Goal: Information Seeking & Learning: Learn about a topic

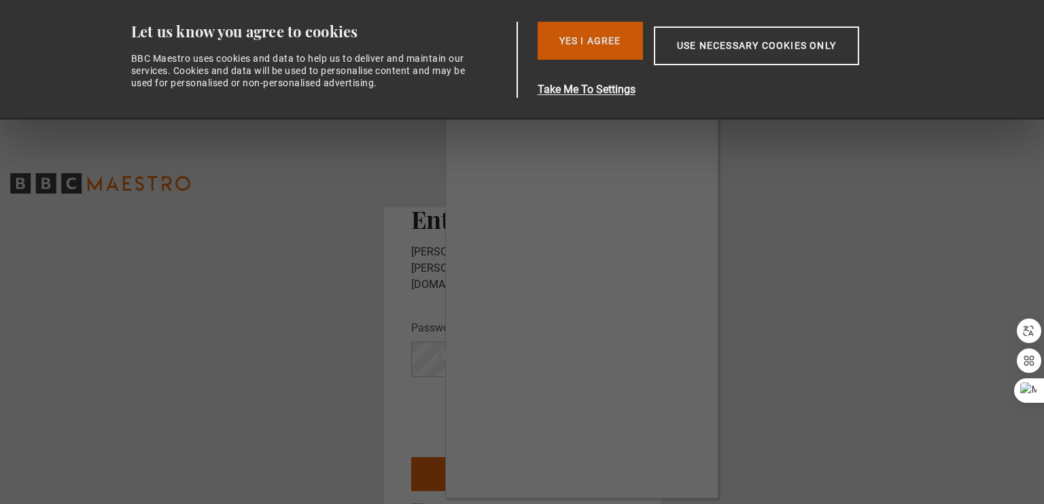
click at [588, 35] on button "Yes I Agree" at bounding box center [590, 41] width 105 height 38
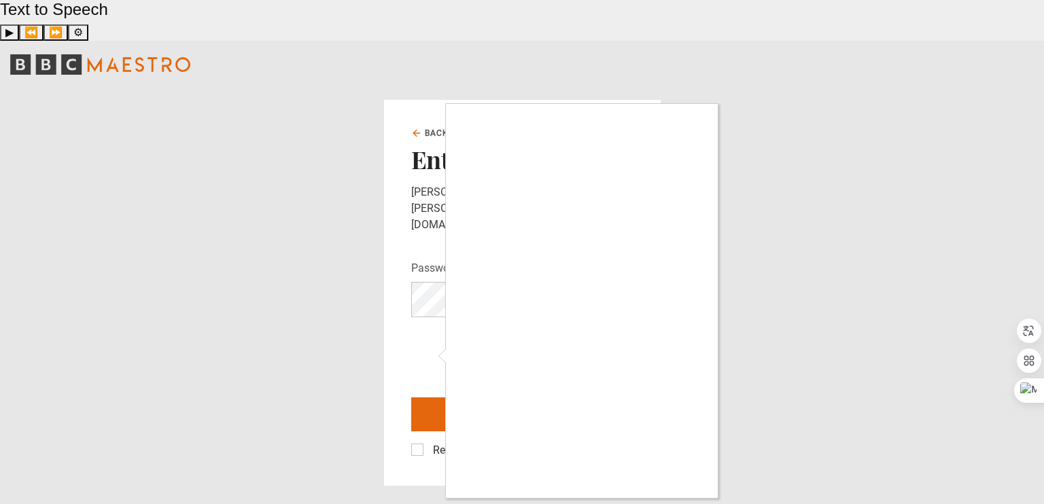
click at [793, 288] on div at bounding box center [522, 252] width 1044 height 504
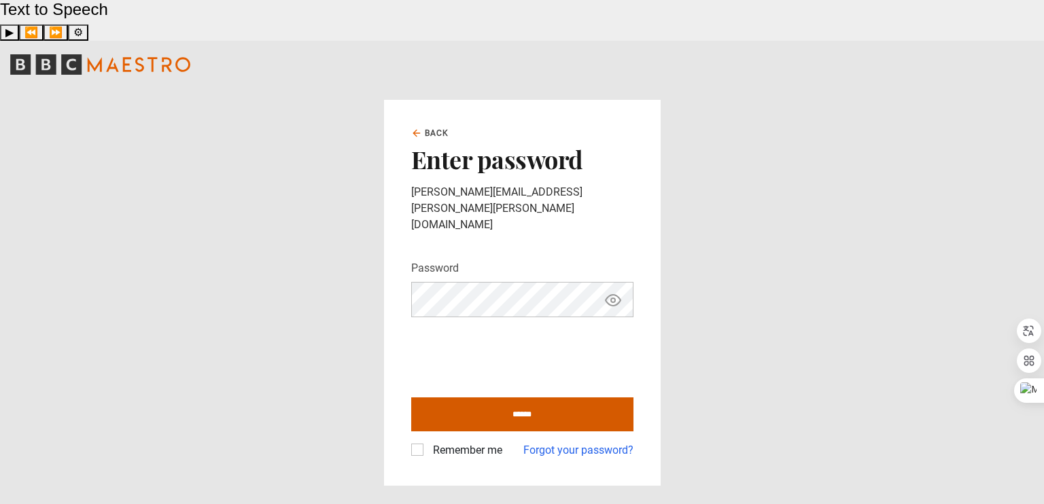
click at [522, 398] on input "******" at bounding box center [522, 415] width 222 height 34
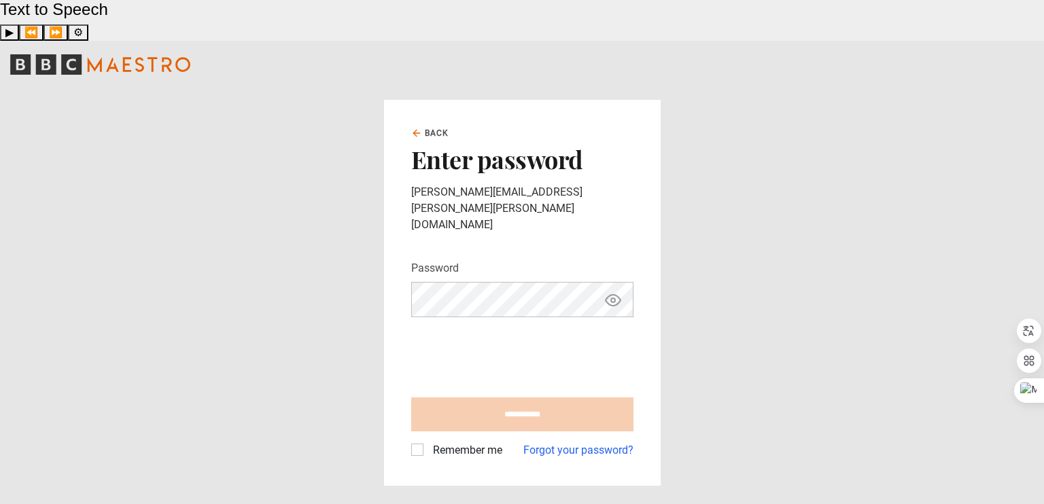
type input "**********"
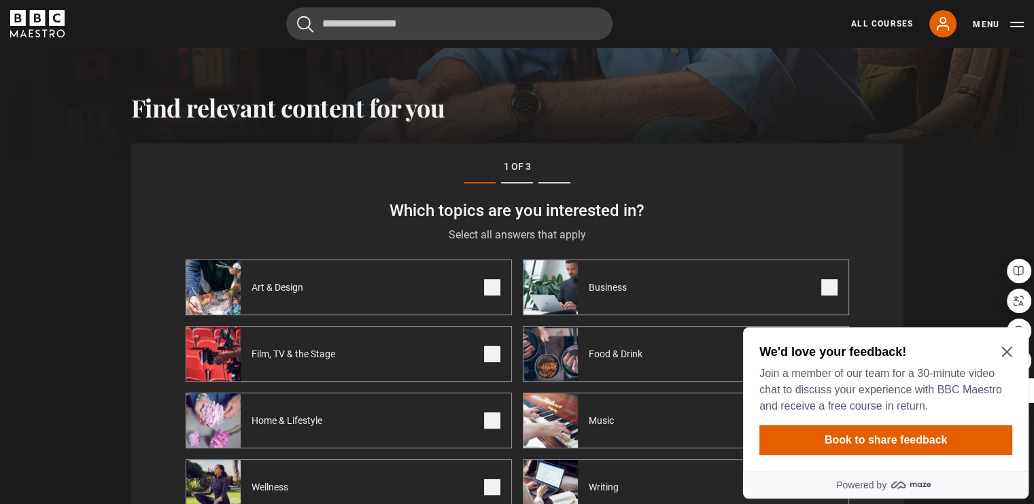
click at [1005, 351] on icon "Close Maze Prompt" at bounding box center [1006, 352] width 10 height 10
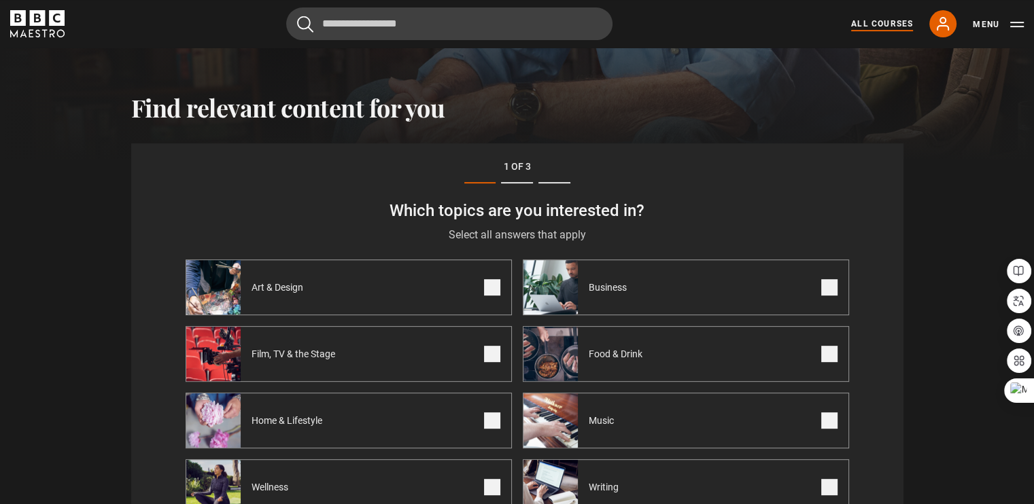
click at [876, 18] on link "All Courses" at bounding box center [882, 24] width 62 height 12
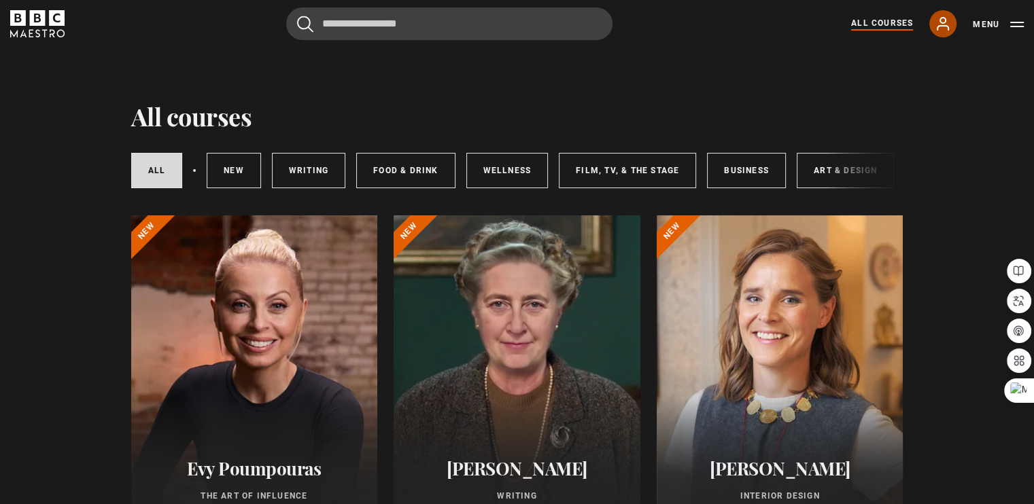
click at [941, 27] on icon at bounding box center [943, 24] width 16 height 16
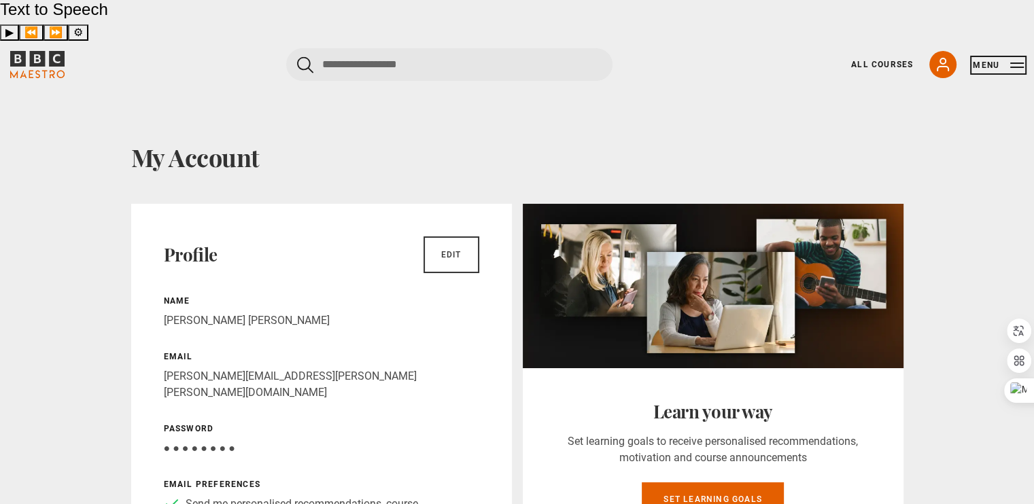
click at [984, 58] on button "Menu" at bounding box center [998, 65] width 51 height 14
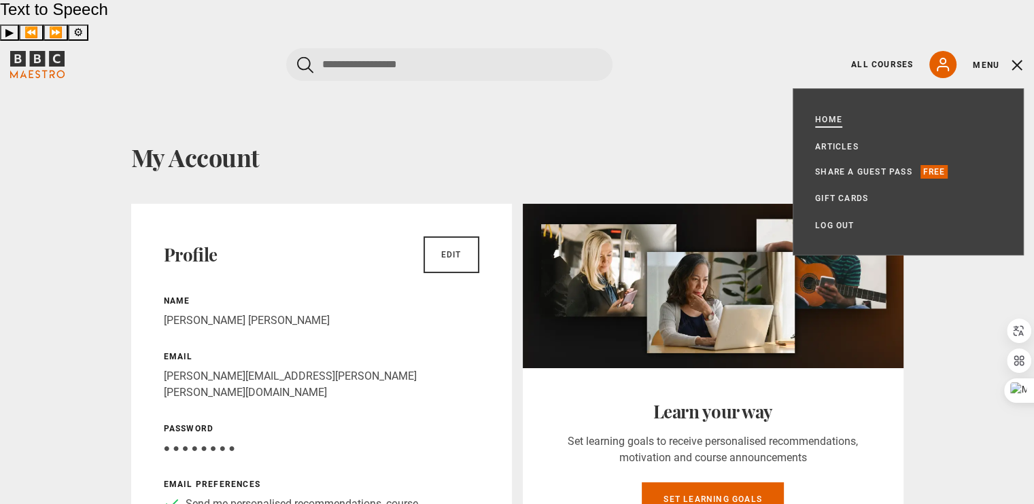
click at [828, 113] on link "Home" at bounding box center [828, 120] width 27 height 14
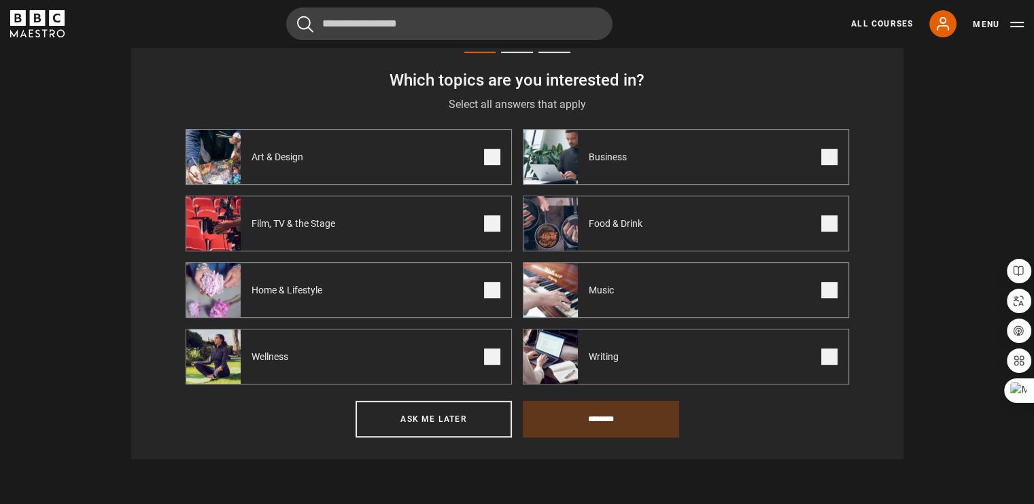
click at [495, 158] on span at bounding box center [492, 157] width 16 height 16
click at [833, 364] on label "Writing" at bounding box center [686, 357] width 326 height 56
click at [829, 149] on span at bounding box center [829, 157] width 16 height 16
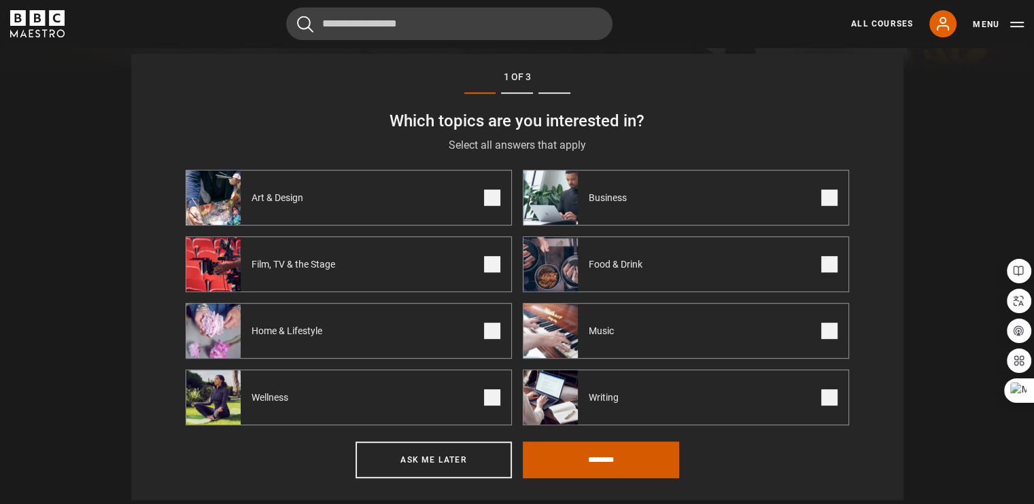
click at [603, 442] on input "********" at bounding box center [601, 460] width 156 height 37
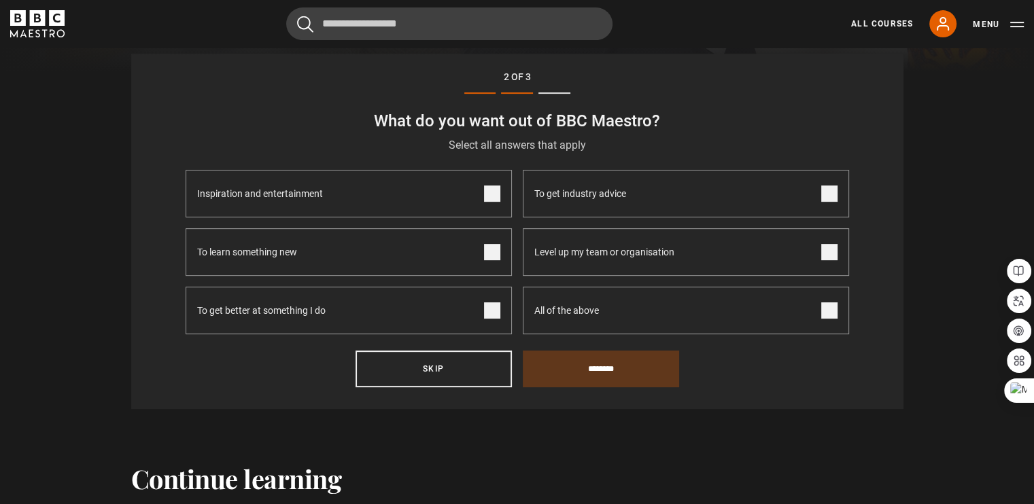
scroll to position [471, 0]
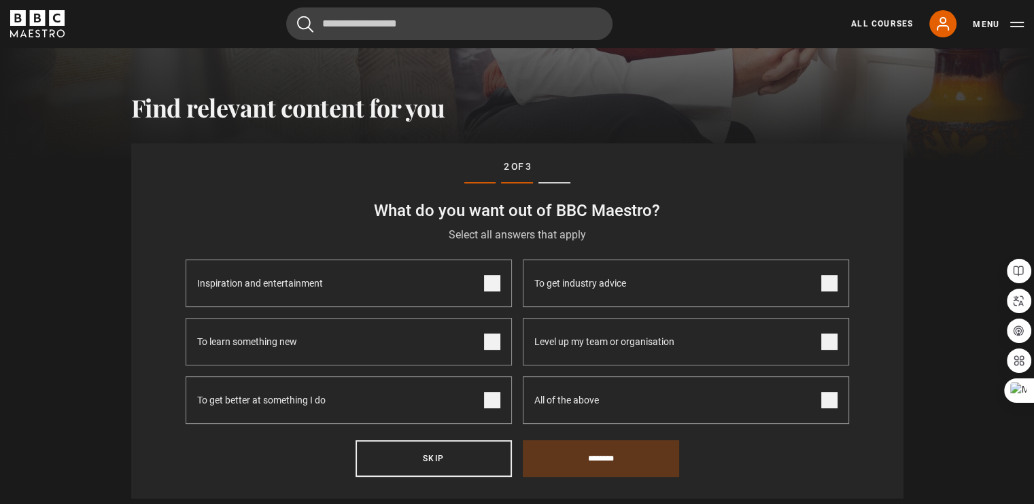
click at [487, 334] on span at bounding box center [492, 342] width 16 height 16
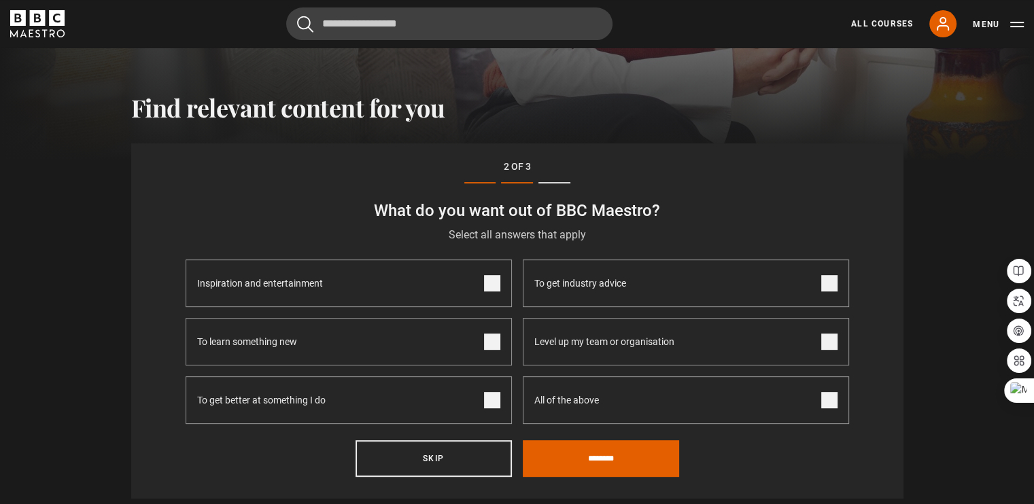
click at [492, 392] on span at bounding box center [492, 400] width 16 height 16
click at [642, 441] on input "********" at bounding box center [601, 459] width 156 height 37
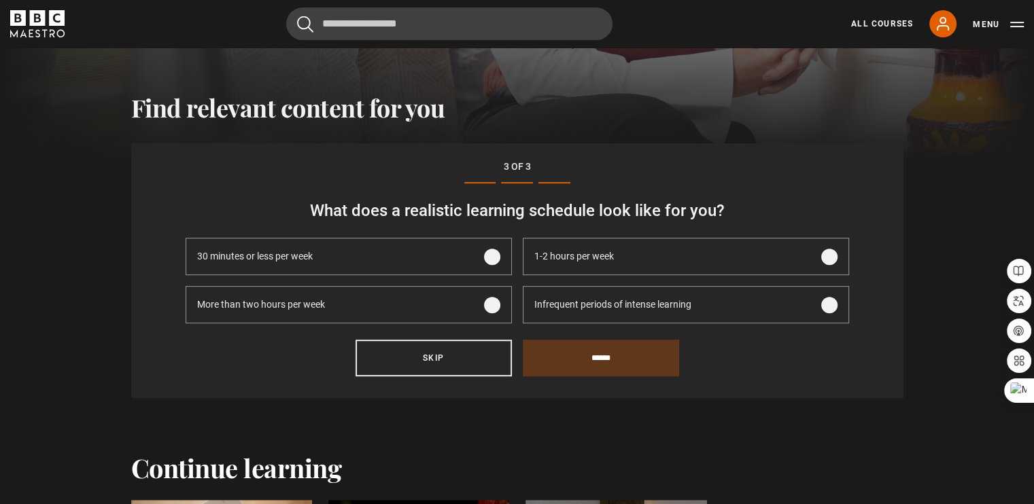
click at [827, 297] on span at bounding box center [829, 305] width 16 height 16
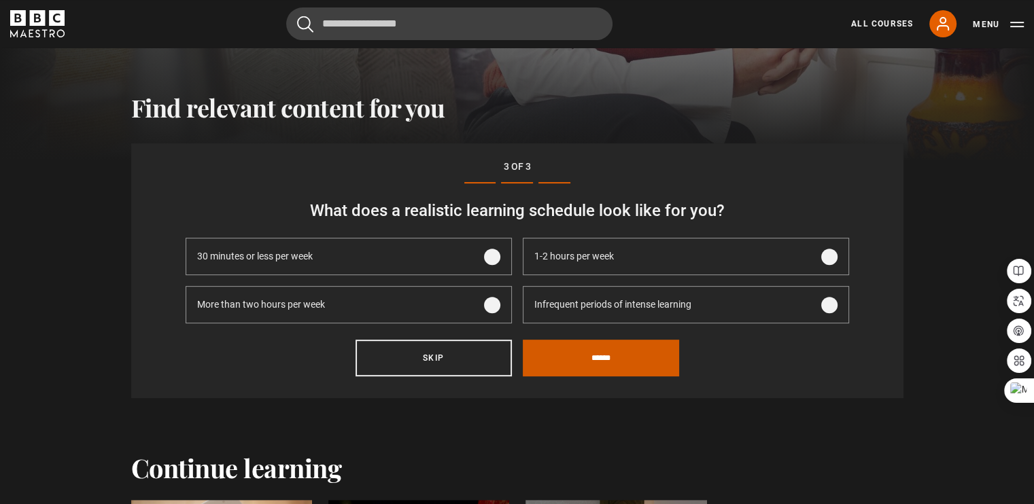
click at [638, 340] on input "******" at bounding box center [601, 358] width 156 height 37
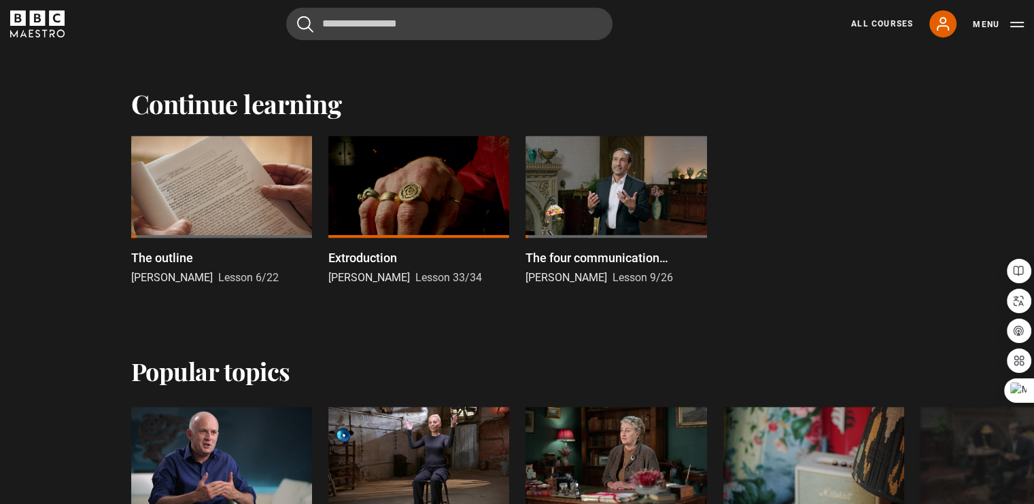
scroll to position [715, 0]
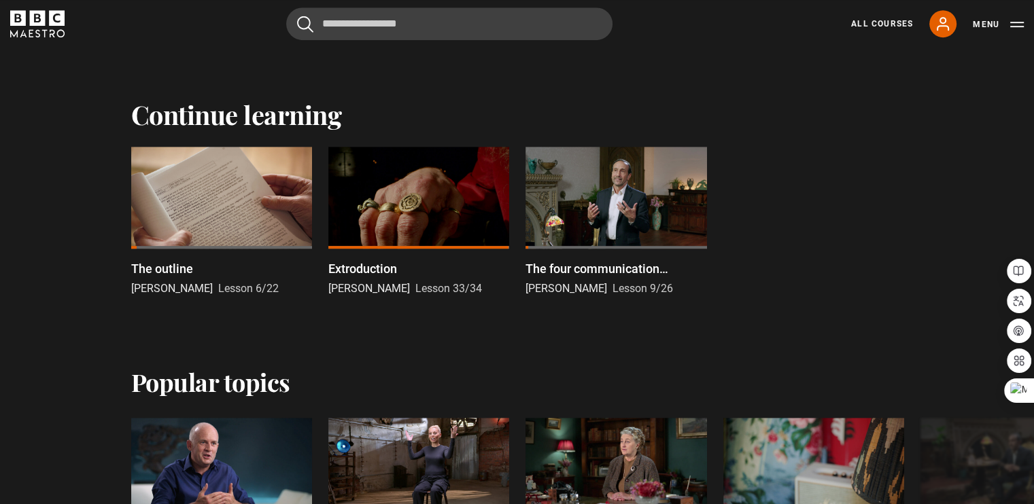
click at [177, 165] on div at bounding box center [221, 198] width 181 height 102
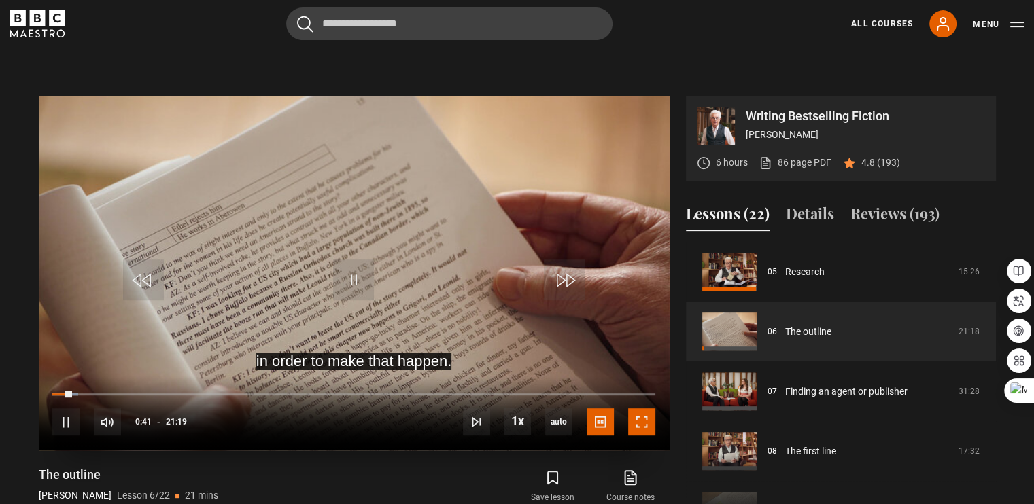
click at [638, 409] on span "Video Player" at bounding box center [641, 422] width 27 height 27
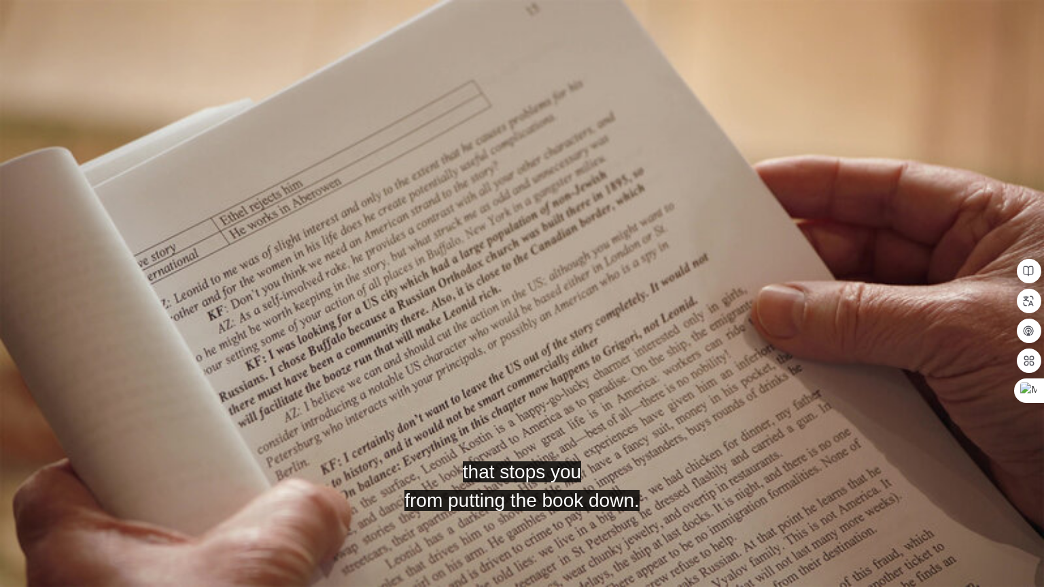
click at [512, 494] on video "Video Player" at bounding box center [522, 293] width 1044 height 587
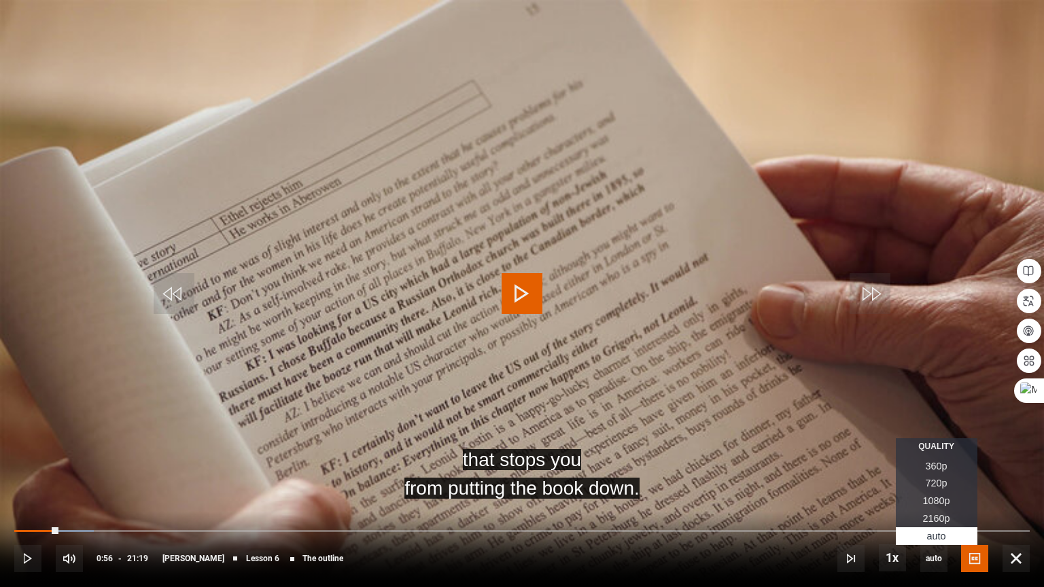
click at [922, 484] on li "720p" at bounding box center [937, 484] width 82 height 18
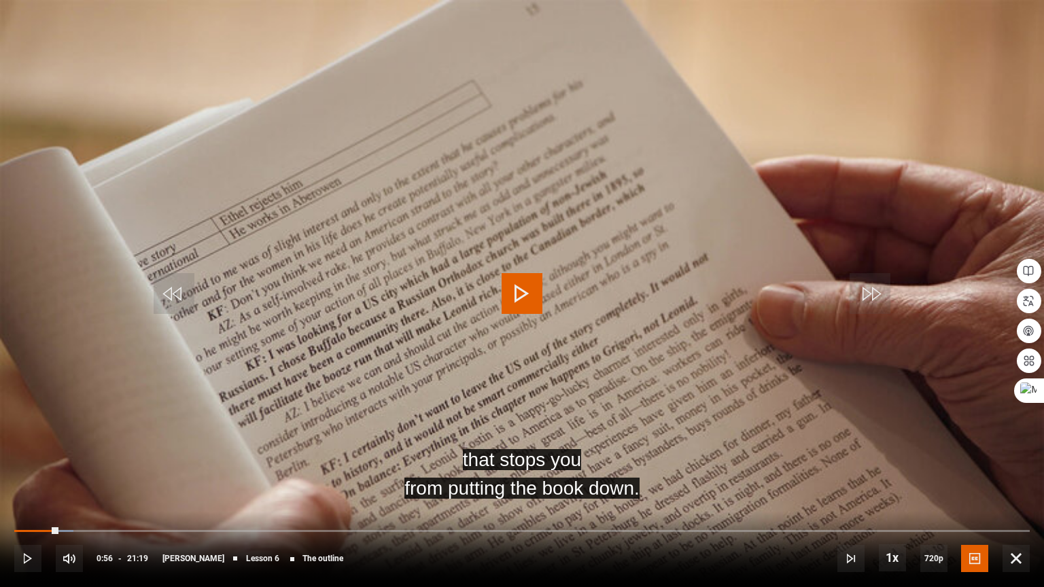
click at [475, 311] on video "Video Player" at bounding box center [522, 293] width 1044 height 587
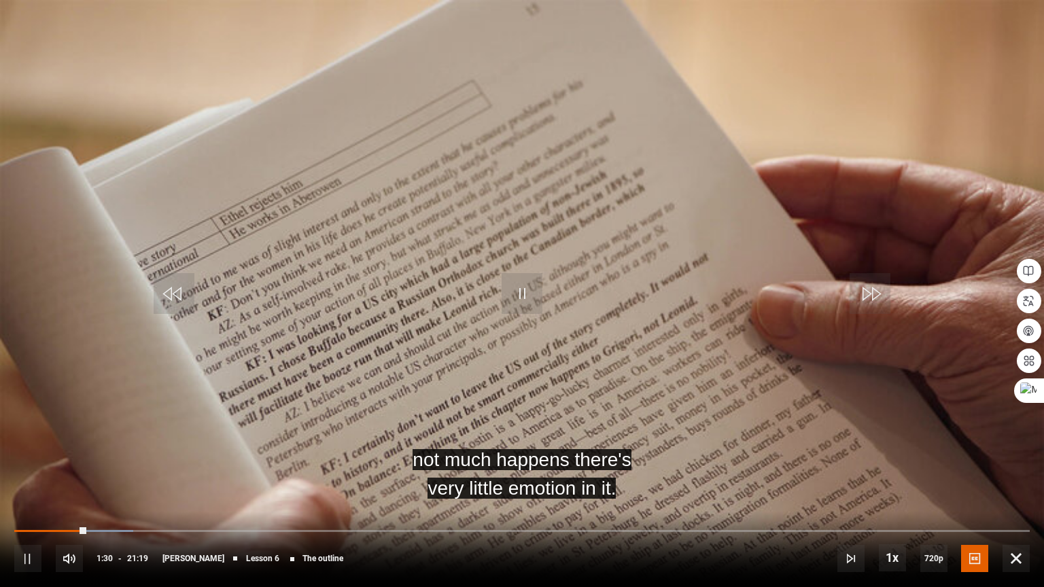
click at [564, 196] on video "Video Player" at bounding box center [522, 293] width 1044 height 587
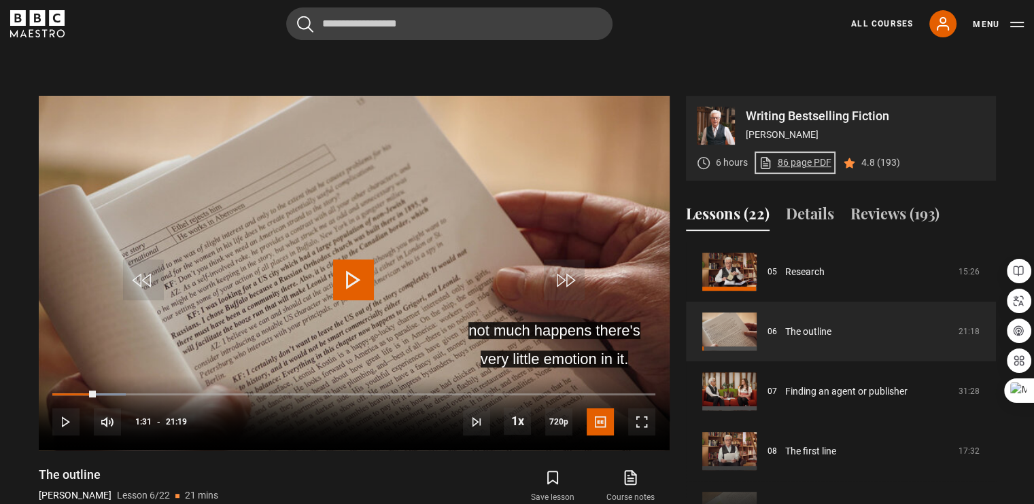
click at [811, 156] on link "86 page PDF (opens in new tab)" at bounding box center [795, 163] width 73 height 14
click at [48, 11] on icon "BBC Maestro" at bounding box center [37, 23] width 54 height 27
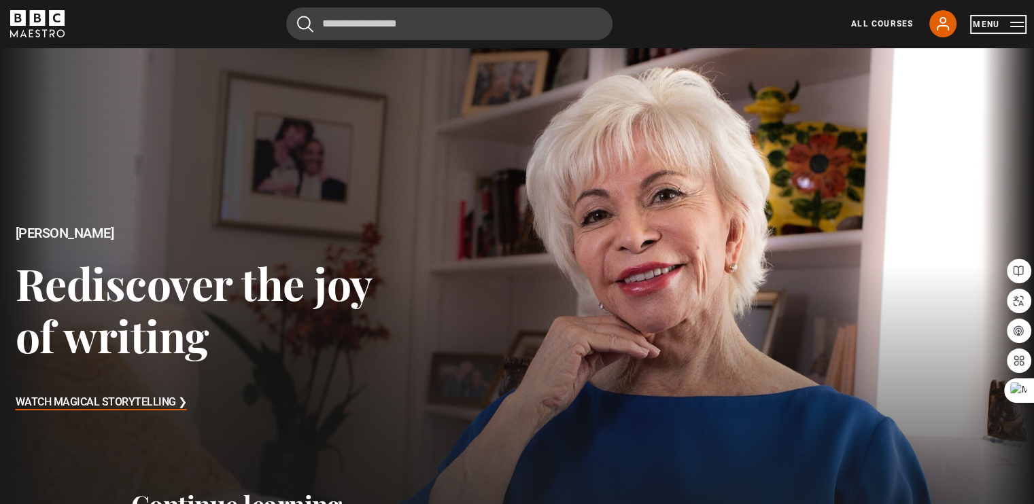
click at [987, 23] on button "Menu" at bounding box center [998, 25] width 51 height 14
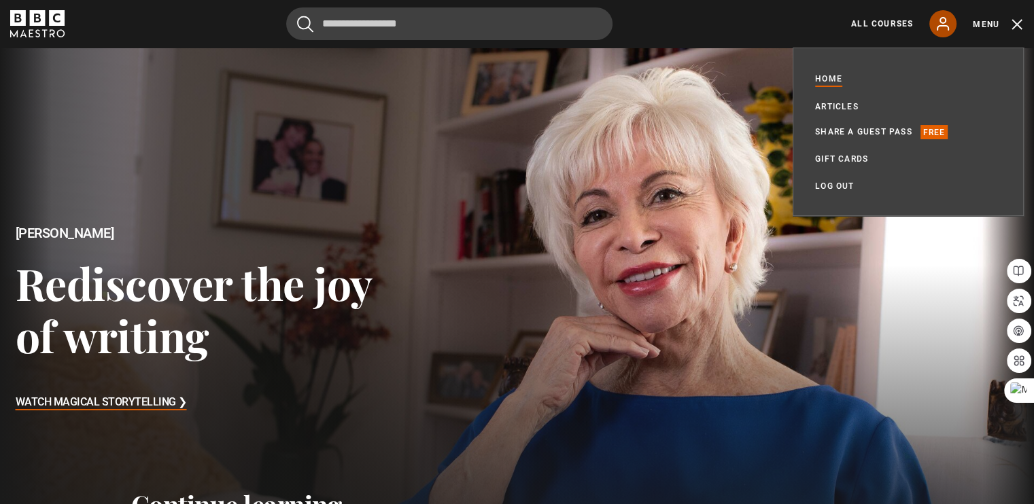
click at [944, 22] on icon at bounding box center [943, 24] width 16 height 16
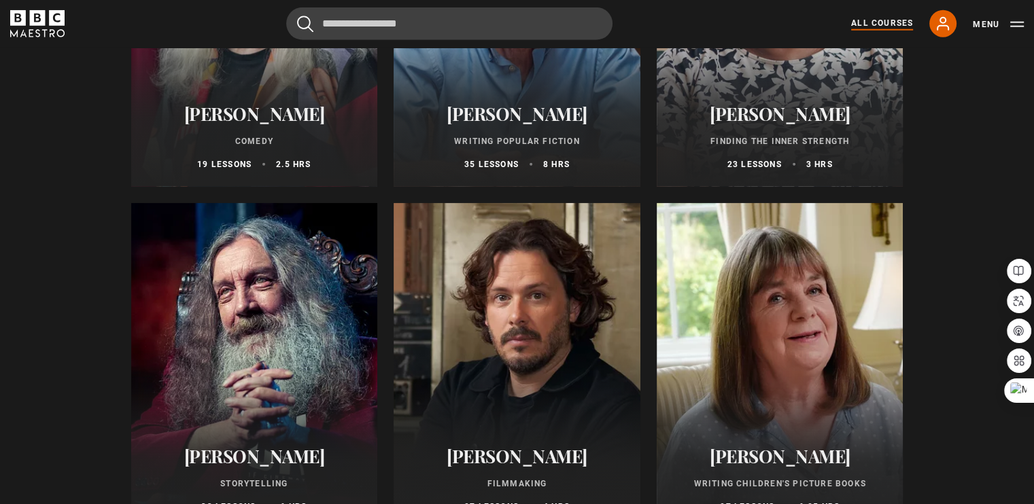
scroll to position [3480, 0]
click at [307, 285] on div at bounding box center [254, 366] width 247 height 326
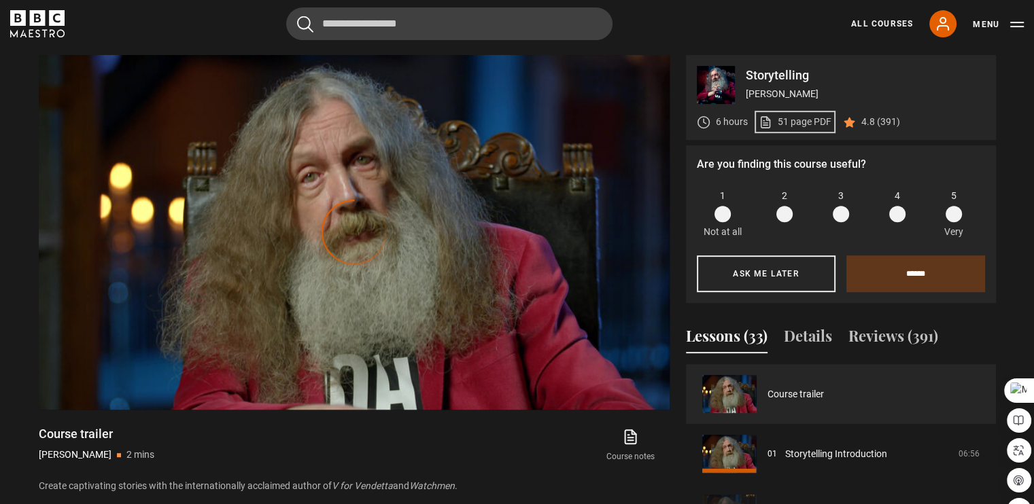
click at [795, 122] on link "51 page PDF (opens in new tab)" at bounding box center [795, 122] width 73 height 14
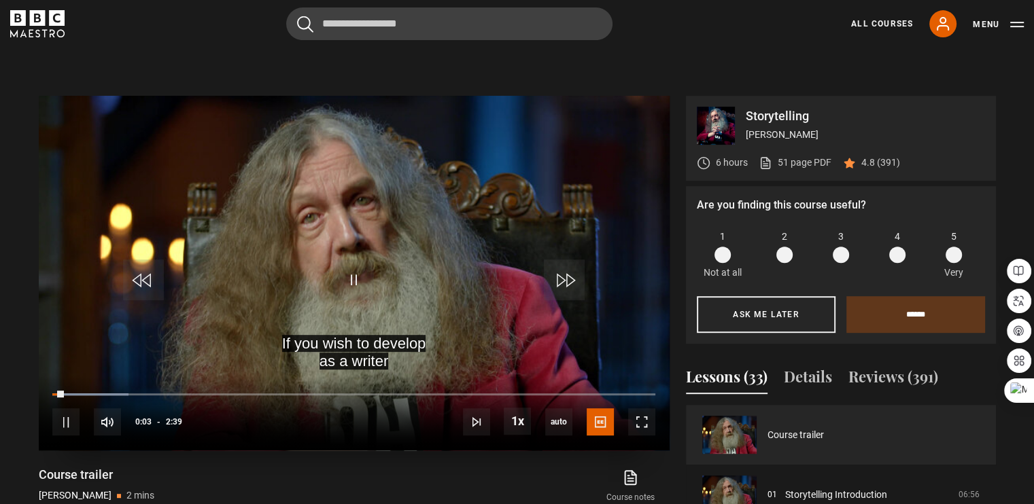
click at [341, 218] on video "Video Player" at bounding box center [354, 273] width 631 height 355
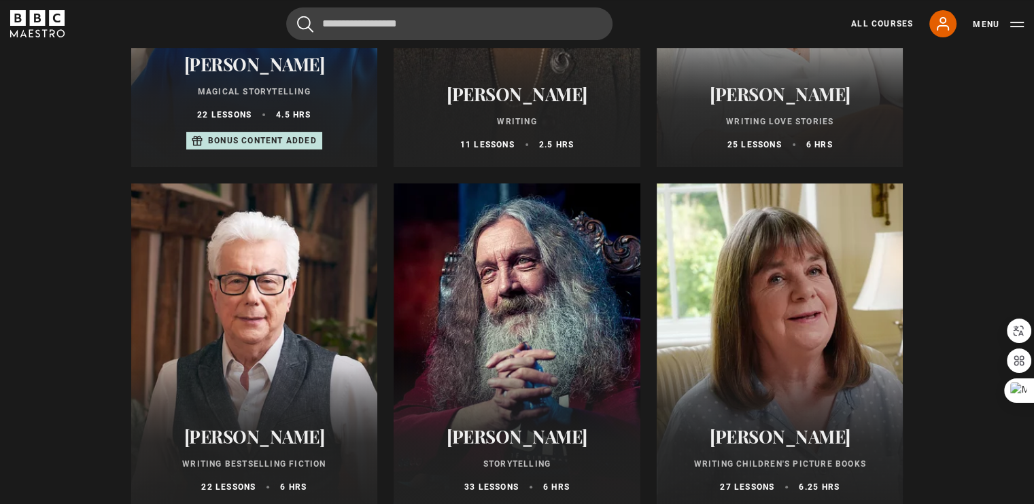
scroll to position [415, 0]
click at [243, 323] on div at bounding box center [254, 347] width 247 height 326
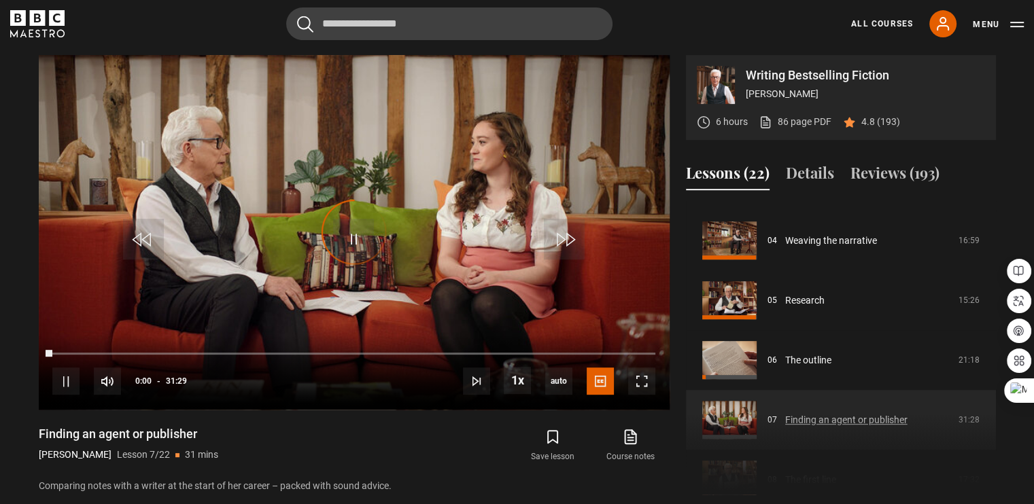
scroll to position [225, 0]
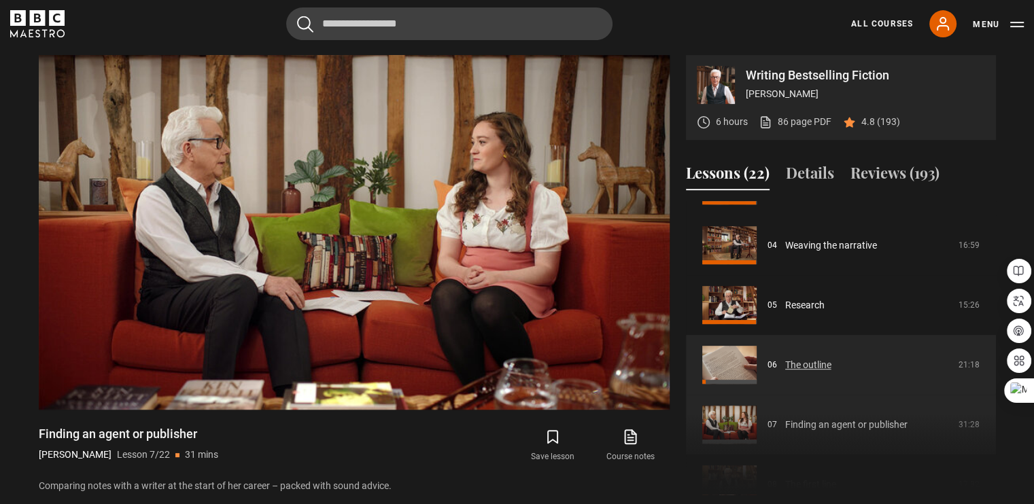
click at [785, 368] on link "The outline" at bounding box center [808, 365] width 46 height 14
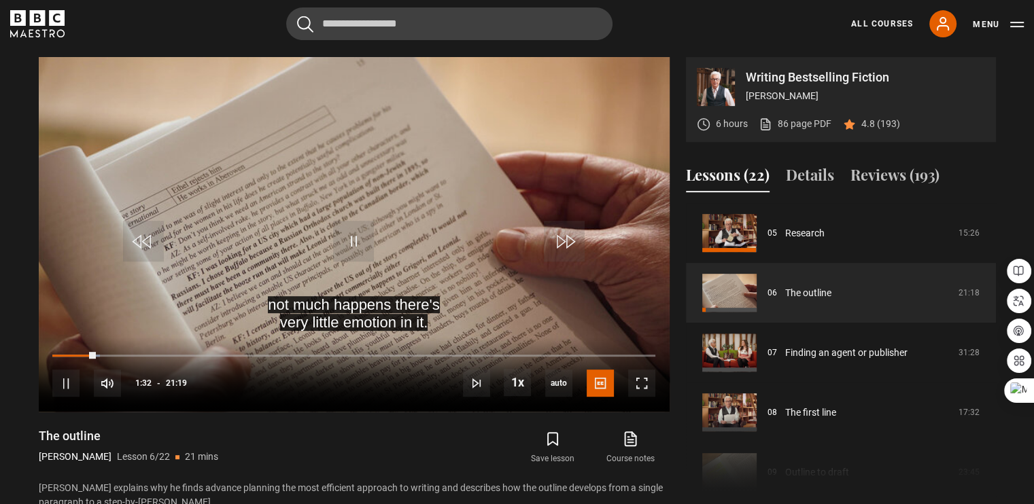
scroll to position [543, 0]
click at [389, 245] on video "Video Player" at bounding box center [354, 235] width 631 height 355
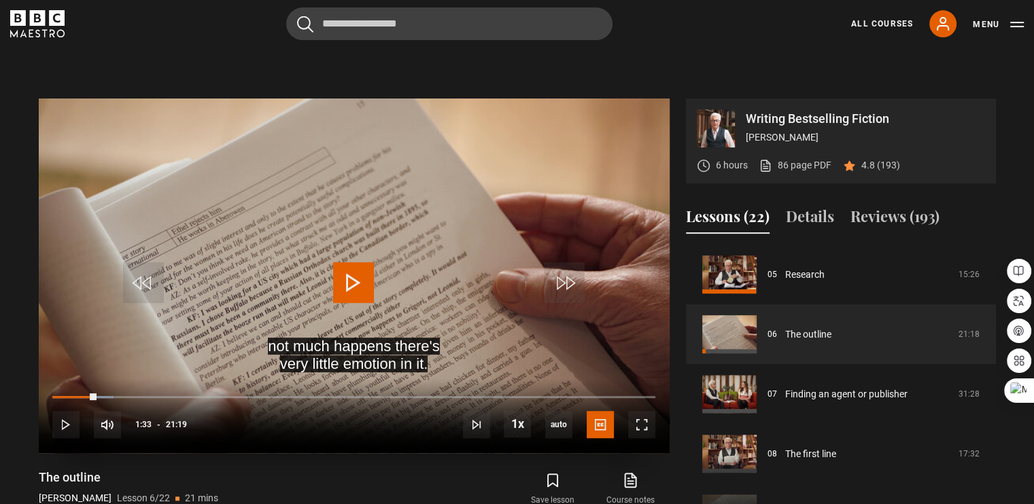
click at [356, 262] on span "Video Player" at bounding box center [353, 282] width 41 height 41
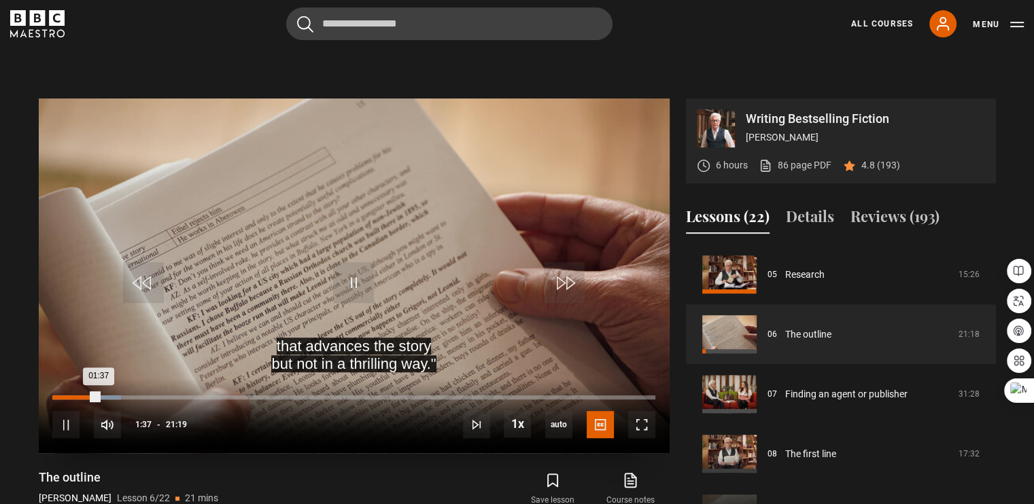
click at [82, 396] on div "01:37" at bounding box center [75, 398] width 46 height 4
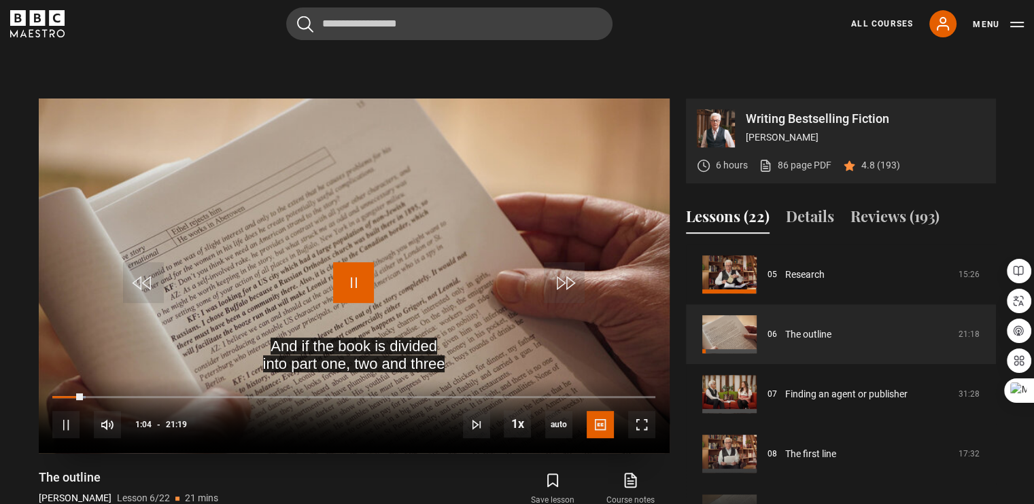
click at [346, 262] on span "Video Player" at bounding box center [353, 282] width 41 height 41
